Goal: Check status: Check status

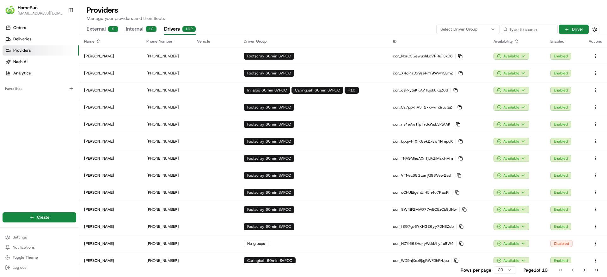
scroll to position [126, 0]
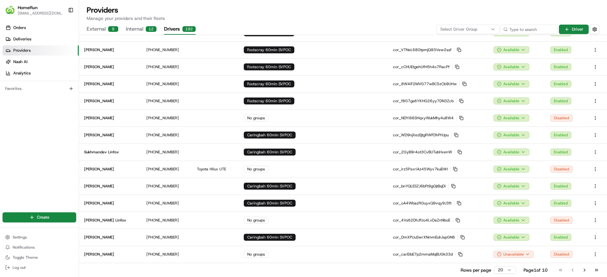
click at [15, 37] on span "Deliveries" at bounding box center [22, 39] width 18 height 6
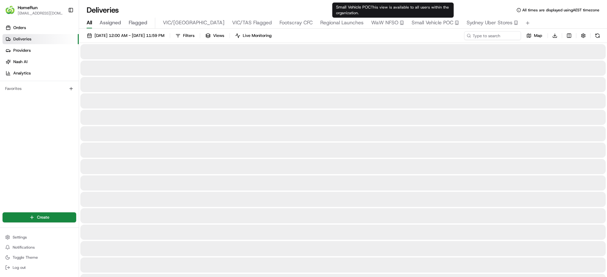
click at [411, 21] on span "Small Vehicle POC" at bounding box center [432, 23] width 42 height 8
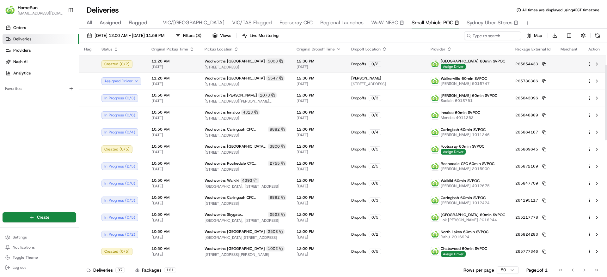
scroll to position [186, 0]
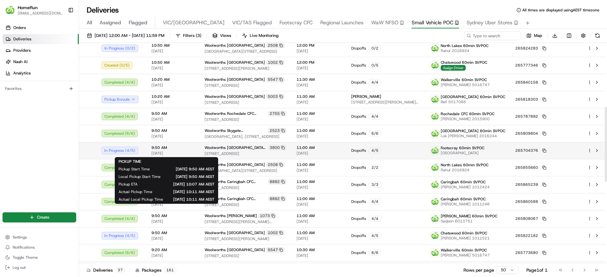
click at [179, 150] on span "9:50 AM" at bounding box center [172, 147] width 43 height 5
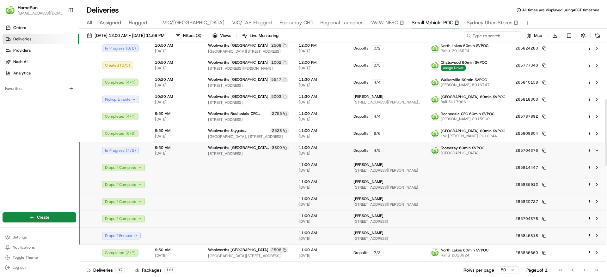
click at [179, 150] on span "9:50 AM" at bounding box center [176, 147] width 43 height 5
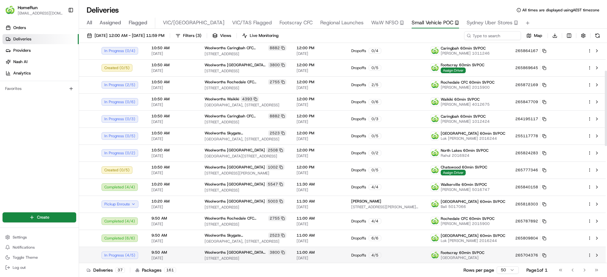
scroll to position [81, 0]
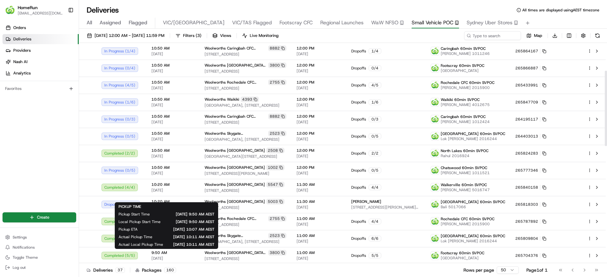
click at [2, 186] on div "Orders Deliveries Providers Nash AI Analytics Favorites" at bounding box center [39, 113] width 79 height 186
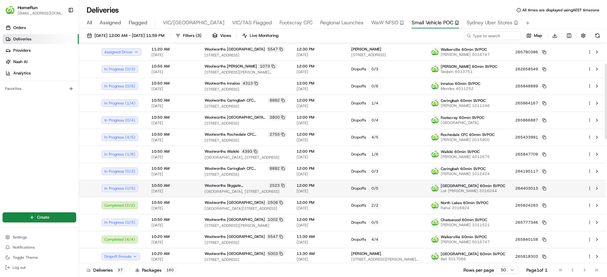
scroll to position [0, 0]
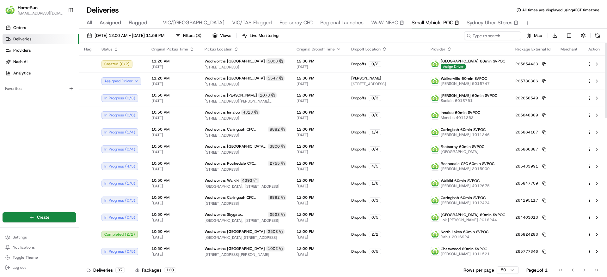
click at [320, 19] on span "Regional Launches" at bounding box center [341, 23] width 43 height 8
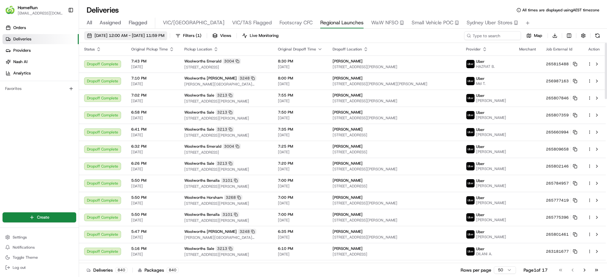
click at [120, 36] on span "06/08/2025 12:00 AM - 21/08/2025 11:59 PM" at bounding box center [129, 36] width 70 height 6
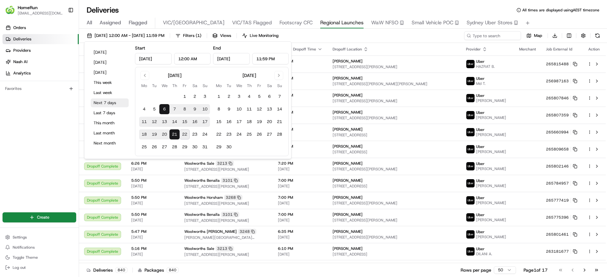
click at [112, 100] on button "Next 7 days" at bounding box center [110, 103] width 38 height 9
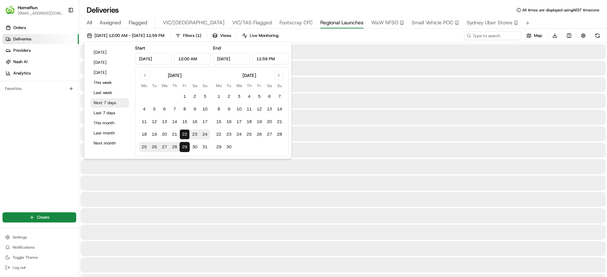
type input "Aug 22, 2025"
type input "Aug 29, 2025"
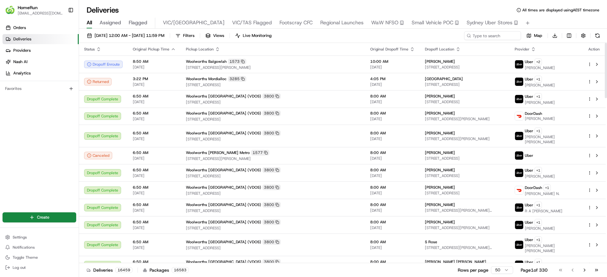
click at [411, 27] on button "Small Vehicle POC" at bounding box center [434, 23] width 47 height 11
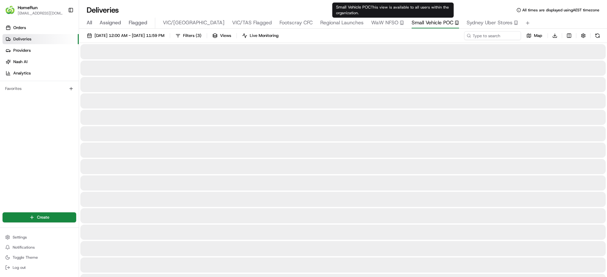
click at [411, 19] on span "Small Vehicle POC" at bounding box center [432, 23] width 42 height 8
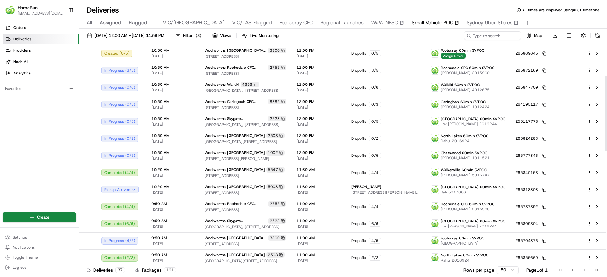
scroll to position [127, 0]
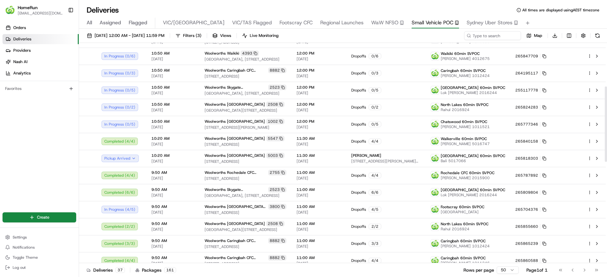
click at [51, 169] on div "Orders Deliveries Providers Nash AI Analytics Favorites" at bounding box center [39, 113] width 79 height 186
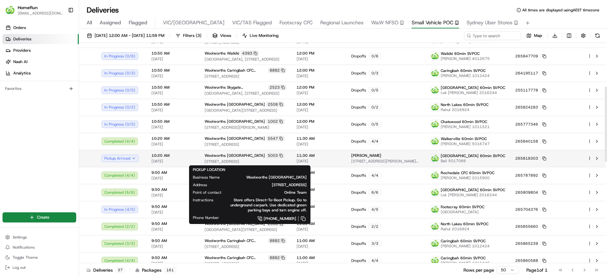
click at [231, 156] on span "Woolworths Cumberland Park" at bounding box center [234, 155] width 60 height 5
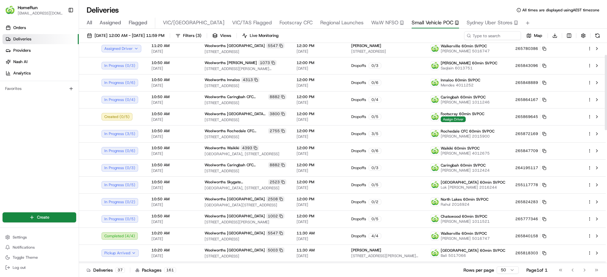
scroll to position [32, 0]
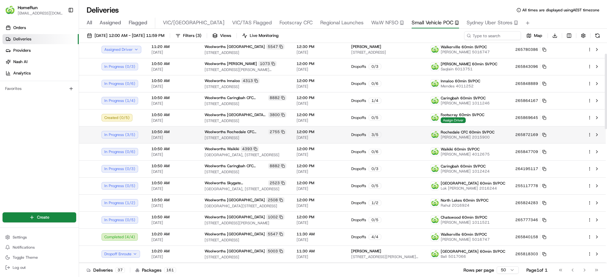
click at [346, 127] on td "12:00 PM 22/08/2025" at bounding box center [318, 134] width 55 height 17
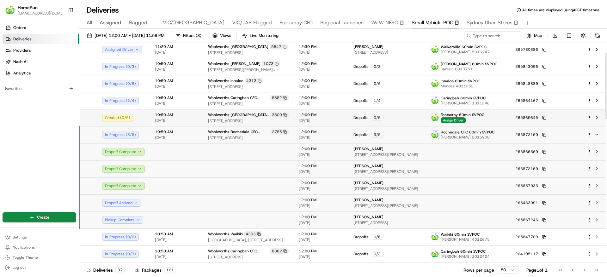
click at [343, 117] on span "12:00 PM" at bounding box center [321, 114] width 45 height 5
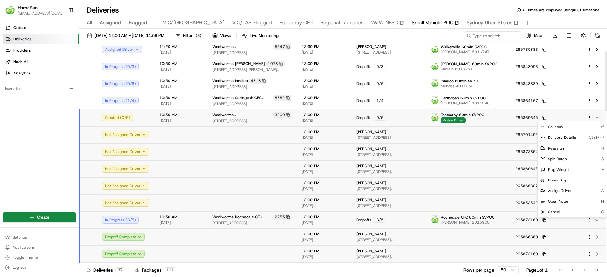
click at [589, 116] on html "HomeRun jfindlay@woolworths.com.au Toggle Sidebar Orders Deliveries Providers N…" at bounding box center [303, 138] width 607 height 277
click at [579, 136] on div "Delivery Details Ctrl+⏎" at bounding box center [571, 137] width 69 height 11
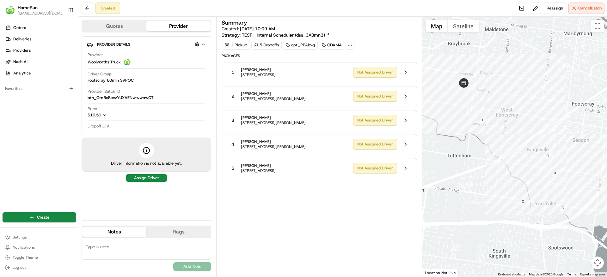
click at [272, 196] on div "Summary Created: [DATE] 10:09 AM Strategy: TEST - Internal Scheduler (dss_3ABmn…" at bounding box center [318, 147] width 195 height 254
click at [329, 220] on div "Summary Created: [DATE] 10:09 AM Strategy: TEST - Internal Scheduler (dss_3ABmn…" at bounding box center [318, 147] width 195 height 254
